Goal: Task Accomplishment & Management: Manage account settings

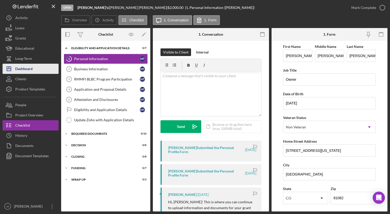
click at [28, 65] on div "Dashboard" at bounding box center [23, 69] width 17 height 11
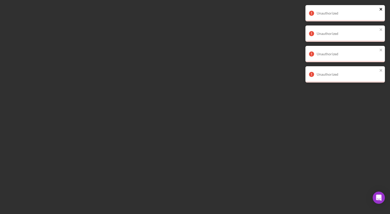
click at [383, 10] on icon "close" at bounding box center [382, 9] width 4 height 4
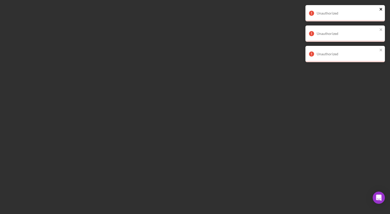
click at [382, 11] on icon "close" at bounding box center [382, 9] width 4 height 4
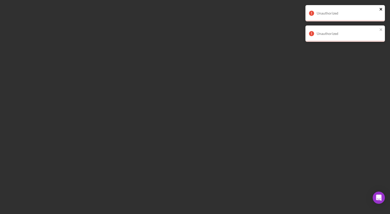
click at [382, 9] on icon "close" at bounding box center [381, 9] width 3 height 3
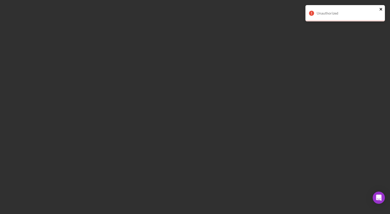
click at [381, 10] on icon "close" at bounding box center [382, 9] width 4 height 4
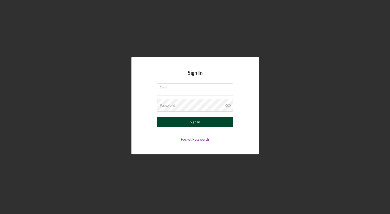
type input "[EMAIL_ADDRESS][DOMAIN_NAME]"
click at [186, 120] on button "Sign In" at bounding box center [195, 122] width 76 height 10
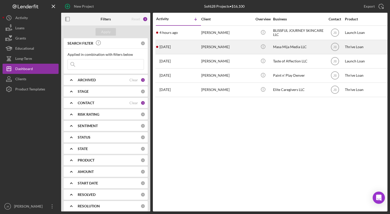
click at [203, 48] on div "[PERSON_NAME]" at bounding box center [226, 47] width 51 height 14
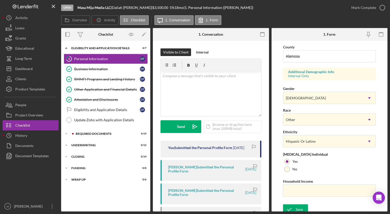
scroll to position [170, 0]
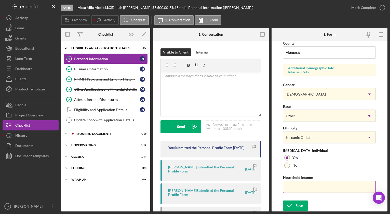
click at [313, 185] on input "Household Income" at bounding box center [329, 187] width 93 height 12
paste input "$78,000"
type input "$78,000"
click at [302, 204] on div "Save" at bounding box center [299, 206] width 7 height 10
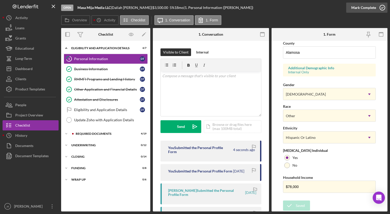
click at [383, 8] on icon "button" at bounding box center [382, 7] width 13 height 13
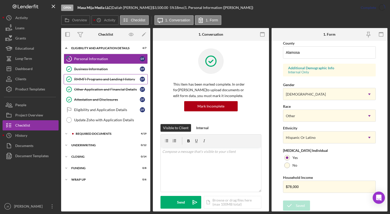
scroll to position [71, 0]
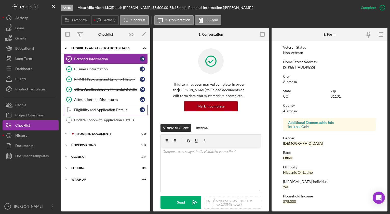
click at [101, 112] on div "Eligibility and Application Details" at bounding box center [107, 110] width 66 height 4
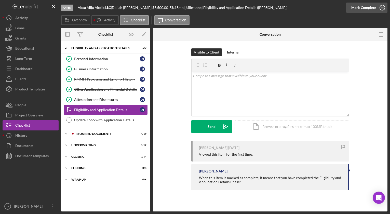
click at [383, 8] on icon "button" at bounding box center [382, 7] width 13 height 13
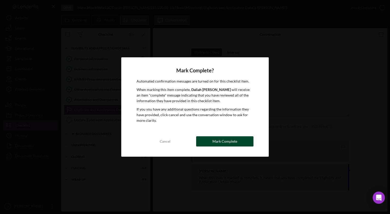
click at [210, 142] on button "Mark Complete" at bounding box center [224, 141] width 57 height 10
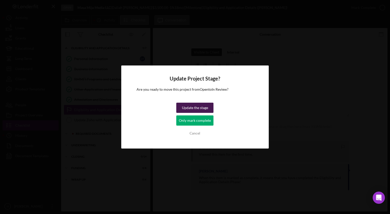
click at [186, 108] on div "Update the stage" at bounding box center [195, 108] width 26 height 10
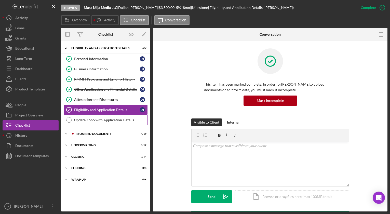
click at [123, 121] on div "Update Zoho with Application Details" at bounding box center [110, 120] width 73 height 4
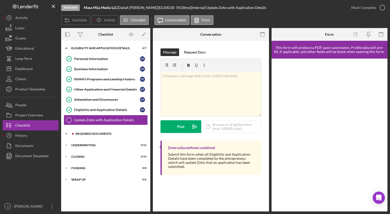
click at [114, 135] on div "REQUIRED DOCUMENTS" at bounding box center [110, 133] width 68 height 3
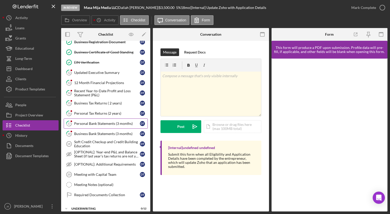
scroll to position [173, 0]
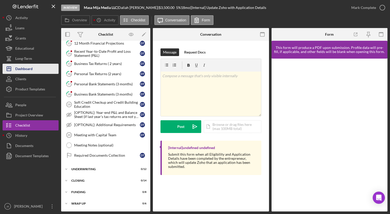
click at [32, 68] on div "Dashboard" at bounding box center [23, 69] width 17 height 11
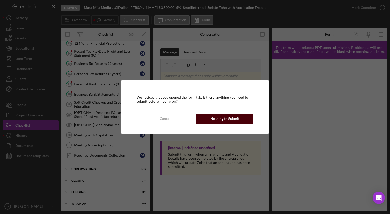
click at [245, 119] on button "Nothing to Submit" at bounding box center [224, 119] width 57 height 10
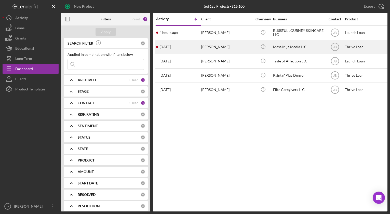
click at [272, 45] on div "Icon/Info" at bounding box center [263, 47] width 19 height 14
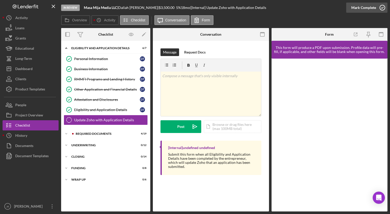
click at [383, 7] on icon "button" at bounding box center [382, 7] width 13 height 13
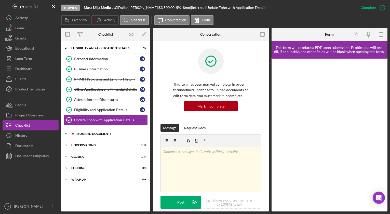
click at [95, 134] on div "REQUIRED DOCUMENTS" at bounding box center [110, 133] width 68 height 3
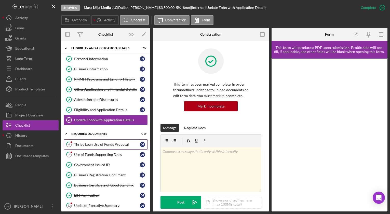
click at [100, 143] on div "Thrive Loan Use of Funds Proposal" at bounding box center [107, 144] width 66 height 4
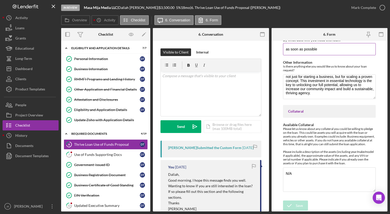
scroll to position [400, 0]
click at [384, 7] on icon "button" at bounding box center [382, 7] width 13 height 13
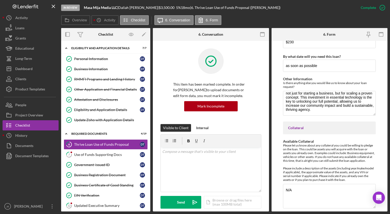
scroll to position [420, 0]
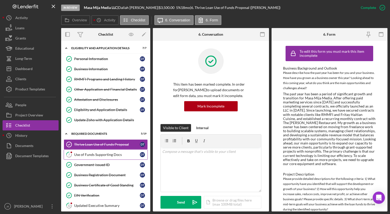
click at [107, 156] on div "Use of Funds Supporting Docs" at bounding box center [107, 155] width 66 height 4
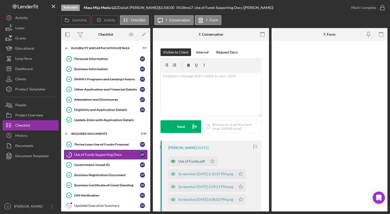
click at [189, 159] on div "Use of Funds.pdf" at bounding box center [187, 161] width 39 height 10
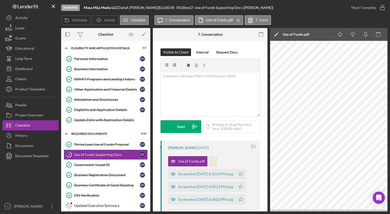
click at [213, 162] on icon "Icon/Star" at bounding box center [212, 161] width 10 height 10
click at [207, 172] on div "Screenshot [DATE] 6.10.47 PM.png" at bounding box center [205, 174] width 55 height 4
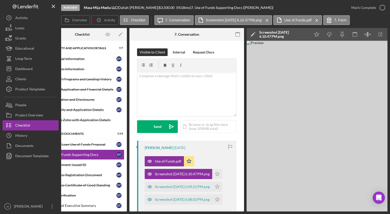
scroll to position [0, 23]
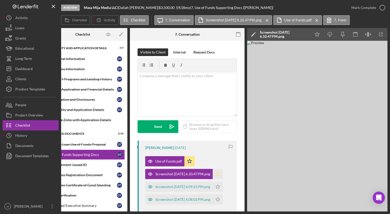
click at [223, 174] on icon "Icon/Star" at bounding box center [218, 174] width 10 height 10
click at [204, 185] on div "Screenshot [DATE] 6.09.21 PM.png" at bounding box center [182, 187] width 55 height 4
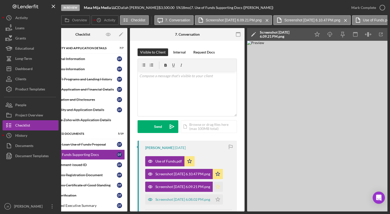
click at [222, 187] on icon "Icon/Star" at bounding box center [218, 187] width 10 height 10
click at [191, 200] on div "Screenshot [DATE] 6.08.02 PM.png" at bounding box center [182, 200] width 55 height 4
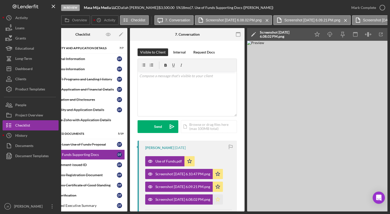
click at [223, 200] on icon "Icon/Star" at bounding box center [218, 199] width 10 height 10
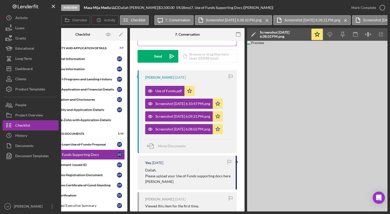
scroll to position [137, 0]
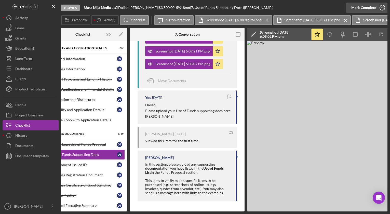
click at [384, 7] on icon "button" at bounding box center [382, 7] width 13 height 13
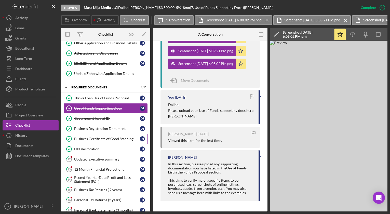
scroll to position [49, 0]
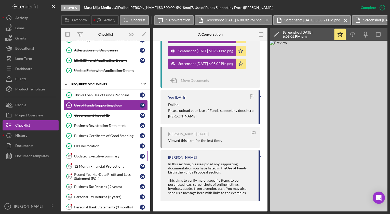
click at [115, 155] on div "Updated Executive Summary" at bounding box center [107, 156] width 66 height 4
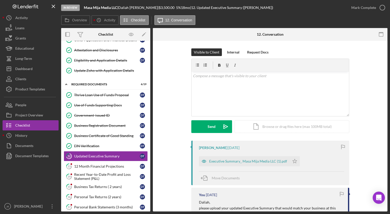
scroll to position [0, 0]
click at [224, 164] on div "Executive Summary_ Masa Mija Media LLC (1).pdf" at bounding box center [244, 161] width 91 height 10
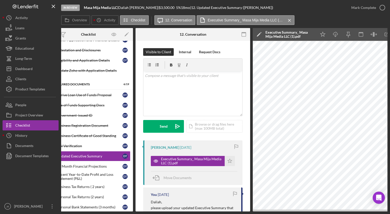
scroll to position [0, 35]
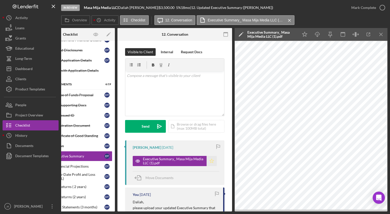
click at [211, 162] on polygon "button" at bounding box center [212, 161] width 4 height 4
click at [382, 9] on icon "button" at bounding box center [382, 7] width 13 height 13
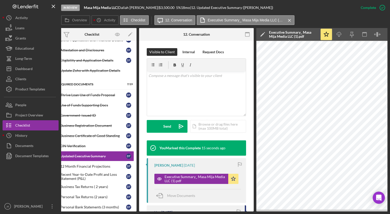
scroll to position [0, 0]
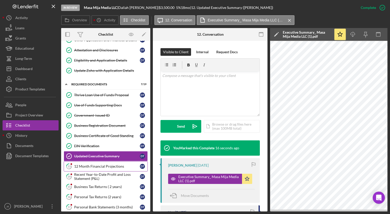
click at [123, 165] on div "12 Month Financial Projections" at bounding box center [107, 166] width 66 height 4
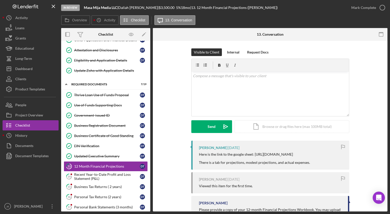
scroll to position [46, 0]
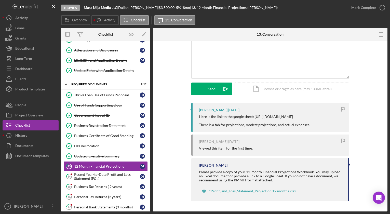
click at [236, 115] on div "Here is the link to the google sheet: [URL][DOMAIN_NAME] There is a tab for pro…" at bounding box center [254, 121] width 111 height 12
drag, startPoint x: 198, startPoint y: 111, endPoint x: 219, endPoint y: 116, distance: 21.9
click at [219, 116] on div "Here is the link to the google sheet: [URL][DOMAIN_NAME] There is a tab for pro…" at bounding box center [254, 121] width 111 height 12
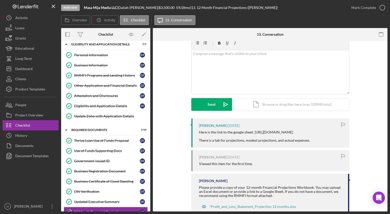
scroll to position [28, 0]
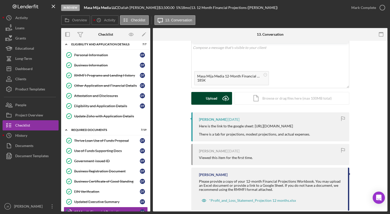
click at [226, 100] on icon "Icon/Upload" at bounding box center [225, 98] width 13 height 13
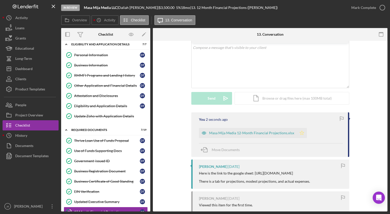
click at [300, 134] on polygon "button" at bounding box center [302, 133] width 4 height 4
click at [264, 133] on div "Masa Mija Media 12-Month Financial Projections.xlsx" at bounding box center [251, 133] width 85 height 4
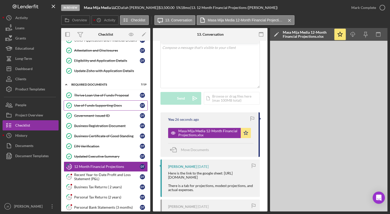
scroll to position [51, 0]
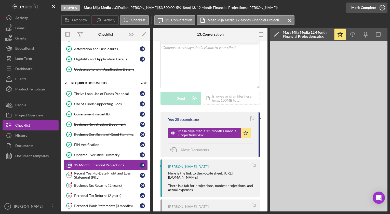
click at [384, 8] on icon "button" at bounding box center [382, 7] width 13 height 13
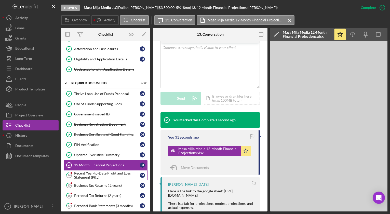
click at [112, 176] on div "Recent Year-to-Date Profit and Loss Statement (P&L)" at bounding box center [107, 175] width 66 height 8
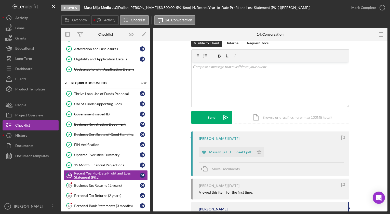
scroll to position [9, 0]
click at [219, 152] on div "Masa Mija P_L - Sheet1.pdf" at bounding box center [230, 152] width 42 height 4
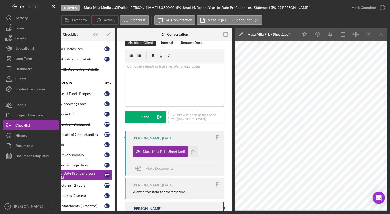
scroll to position [0, 0]
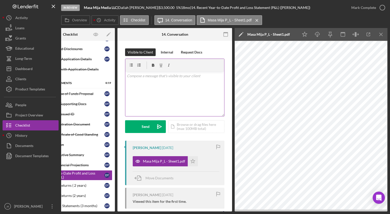
click at [172, 80] on div "v Color teal Color pink Remove color Add row above Add row below Add column bef…" at bounding box center [174, 94] width 99 height 45
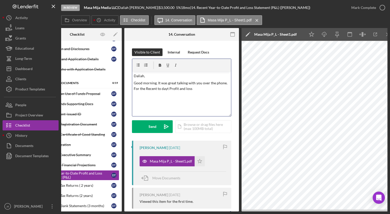
scroll to position [0, 35]
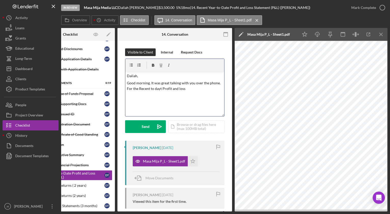
click at [159, 89] on p "Good morning. It was great talking with you over the phone. For the Recent to d…" at bounding box center [175, 85] width 96 height 11
click at [162, 88] on p "Good morning. It was great talking with you over the phone. For the Recent to d…" at bounding box center [175, 85] width 96 height 11
click at [186, 89] on p "Good morning. It was great talking with you over the phone. For the Recent to d…" at bounding box center [175, 85] width 96 height 11
click at [370, 35] on icon "button" at bounding box center [368, 34] width 11 height 11
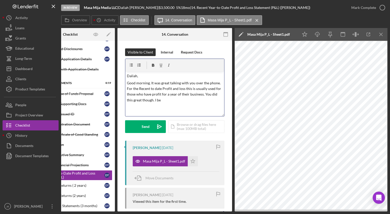
drag, startPoint x: 204, startPoint y: 95, endPoint x: 211, endPoint y: 101, distance: 8.7
click at [211, 101] on p "Good morning. It was great talking with you over the phone. For the Recent to d…" at bounding box center [175, 91] width 96 height 23
drag, startPoint x: 203, startPoint y: 95, endPoint x: 214, endPoint y: 99, distance: 11.8
click at [214, 99] on p "Good morning. It was great talking with you over the phone. For the Recent to d…" at bounding box center [175, 91] width 96 height 23
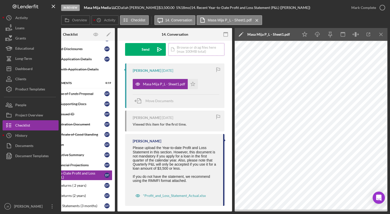
scroll to position [83, 0]
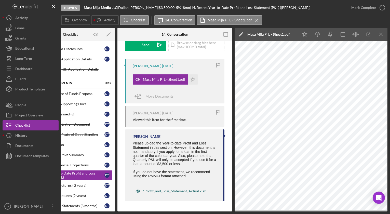
click at [166, 189] on div "*Profit_and_Loss_Statement_Actual.xlsx" at bounding box center [174, 191] width 63 height 4
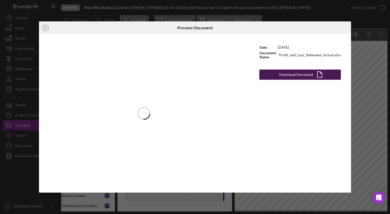
click at [273, 80] on div "Date [DATE] Document Name *Profit_and_Loss_Statement_Actual.xlsx Download Docum…" at bounding box center [300, 113] width 102 height 159
click at [273, 79] on button "Download Document Icon/Document" at bounding box center [300, 75] width 82 height 10
click at [46, 27] on line at bounding box center [45, 28] width 3 height 3
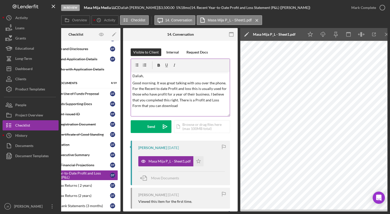
click at [177, 106] on p "Good morning. It was great talking with you over the phone. For the Recent to d…" at bounding box center [181, 94] width 96 height 29
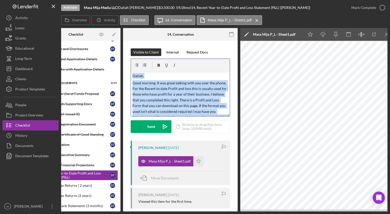
drag, startPoint x: 147, startPoint y: 114, endPoint x: 131, endPoint y: 68, distance: 48.9
click at [131, 68] on div "v Color teal Color pink Remove color Add row above Add row below Add column bef…" at bounding box center [180, 88] width 99 height 58
copy div "Daliah, Good morning. It was great talking with you over the phone. For the Rec…"
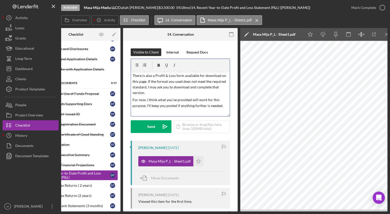
scroll to position [44, 0]
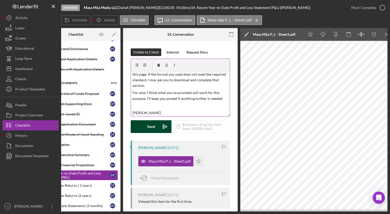
click at [162, 127] on icon "Icon/icon-invite-send" at bounding box center [165, 126] width 13 height 13
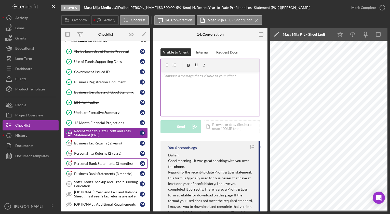
scroll to position [98, 0]
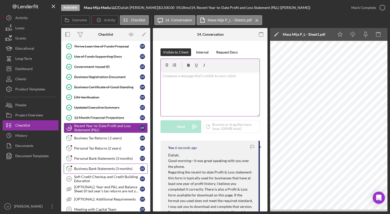
click at [90, 170] on div "Business Bank Statements (3 months)" at bounding box center [107, 169] width 66 height 4
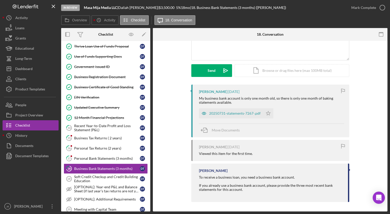
scroll to position [57, 0]
click at [230, 116] on div "20250731-statements-7267-.pdf" at bounding box center [231, 113] width 64 height 10
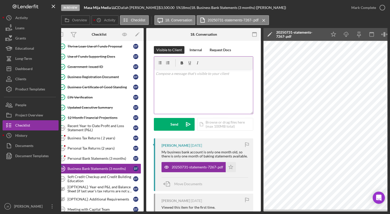
scroll to position [0, 0]
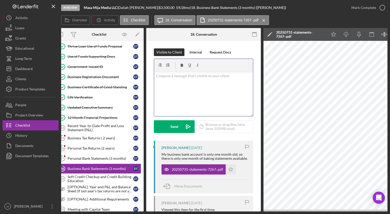
click at [188, 77] on p at bounding box center [204, 76] width 96 height 6
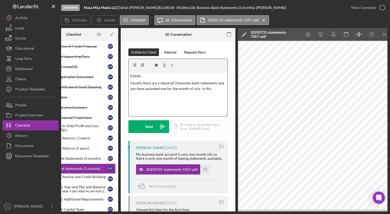
scroll to position [0, 35]
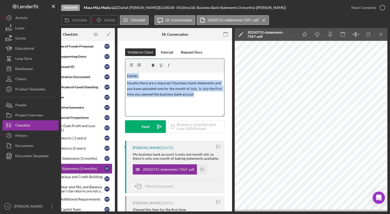
drag, startPoint x: 209, startPoint y: 97, endPoint x: 125, endPoint y: 67, distance: 89.1
click at [125, 67] on div "v Color teal Color pink Remove color Add row above Add row below Add column bef…" at bounding box center [174, 87] width 99 height 57
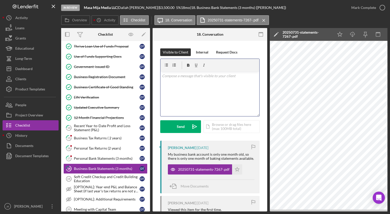
scroll to position [0, 0]
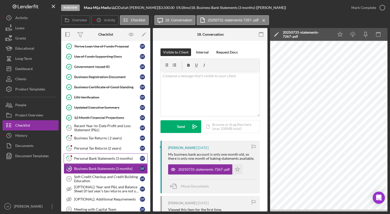
click at [103, 155] on link "17 Personal Bank Statements (3 months) D T" at bounding box center [106, 158] width 84 height 10
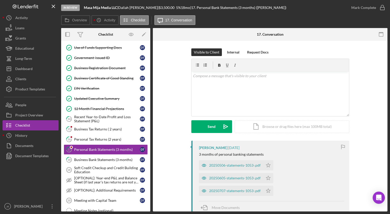
scroll to position [108, 0]
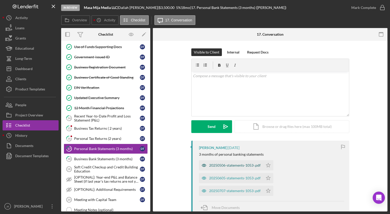
click at [219, 163] on div "20250506-statements-1053-.pdf" at bounding box center [231, 165] width 64 height 10
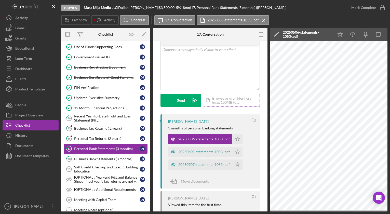
scroll to position [28, 0]
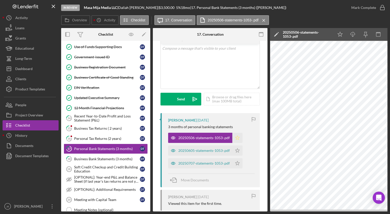
click at [237, 138] on icon "Icon/Star" at bounding box center [237, 138] width 10 height 10
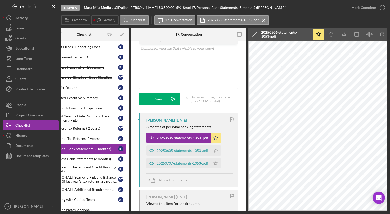
scroll to position [0, 35]
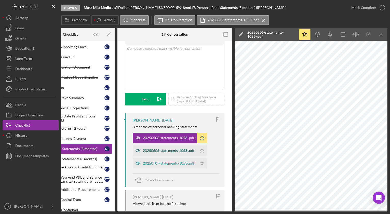
click at [191, 150] on div "20250605-statements-1053-.pdf" at bounding box center [168, 151] width 51 height 4
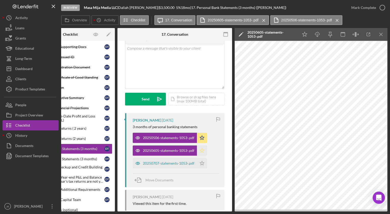
click at [204, 150] on icon "Icon/Star" at bounding box center [202, 151] width 10 height 10
click at [180, 163] on div "20250707-statements-1053-.pdf" at bounding box center [168, 163] width 51 height 4
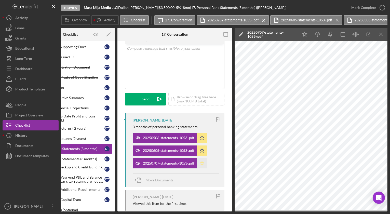
click at [202, 164] on icon "Icon/Star" at bounding box center [202, 163] width 10 height 10
click at [382, 7] on icon "button" at bounding box center [382, 7] width 13 height 13
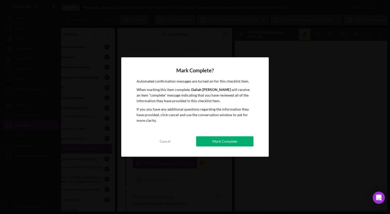
click at [213, 142] on button "Mark Complete" at bounding box center [224, 141] width 57 height 10
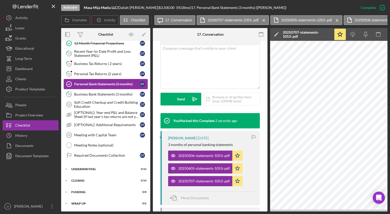
scroll to position [174, 0]
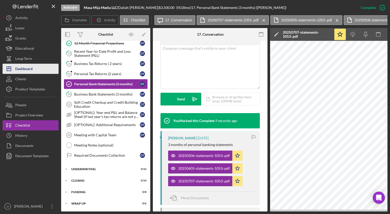
click at [36, 70] on button "Icon/Dashboard Dashboard" at bounding box center [31, 69] width 56 height 10
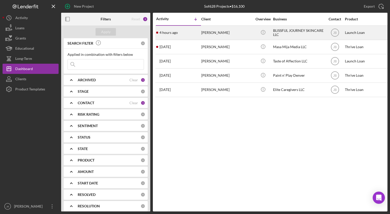
click at [207, 34] on div "[PERSON_NAME]" at bounding box center [226, 33] width 51 height 14
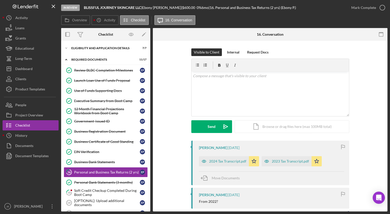
scroll to position [46, 0]
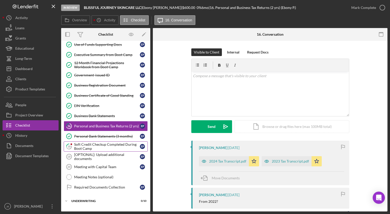
click at [126, 146] on div "Soft Credit Checkup Completed During Boot Camp" at bounding box center [107, 146] width 66 height 8
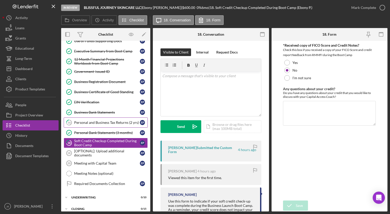
click at [119, 122] on div "Personal and Business Tax Returns (2 yrs)" at bounding box center [107, 123] width 66 height 4
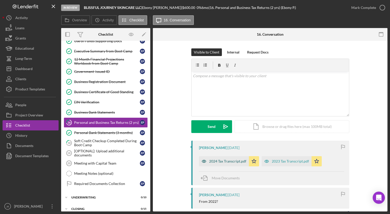
click at [217, 161] on div "2024 Tax Transcript.pdf" at bounding box center [227, 161] width 37 height 4
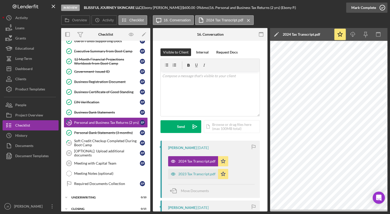
click at [383, 9] on icon "button" at bounding box center [382, 7] width 13 height 13
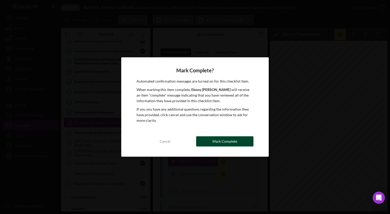
click at [248, 138] on button "Mark Complete" at bounding box center [224, 141] width 57 height 10
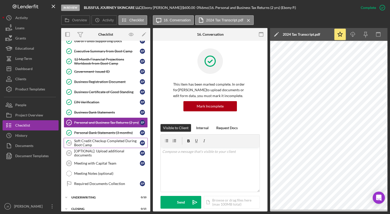
click at [107, 142] on div "Soft Credit Checkup Completed During Boot Camp" at bounding box center [107, 143] width 66 height 8
